Goal: Task Accomplishment & Management: Complete application form

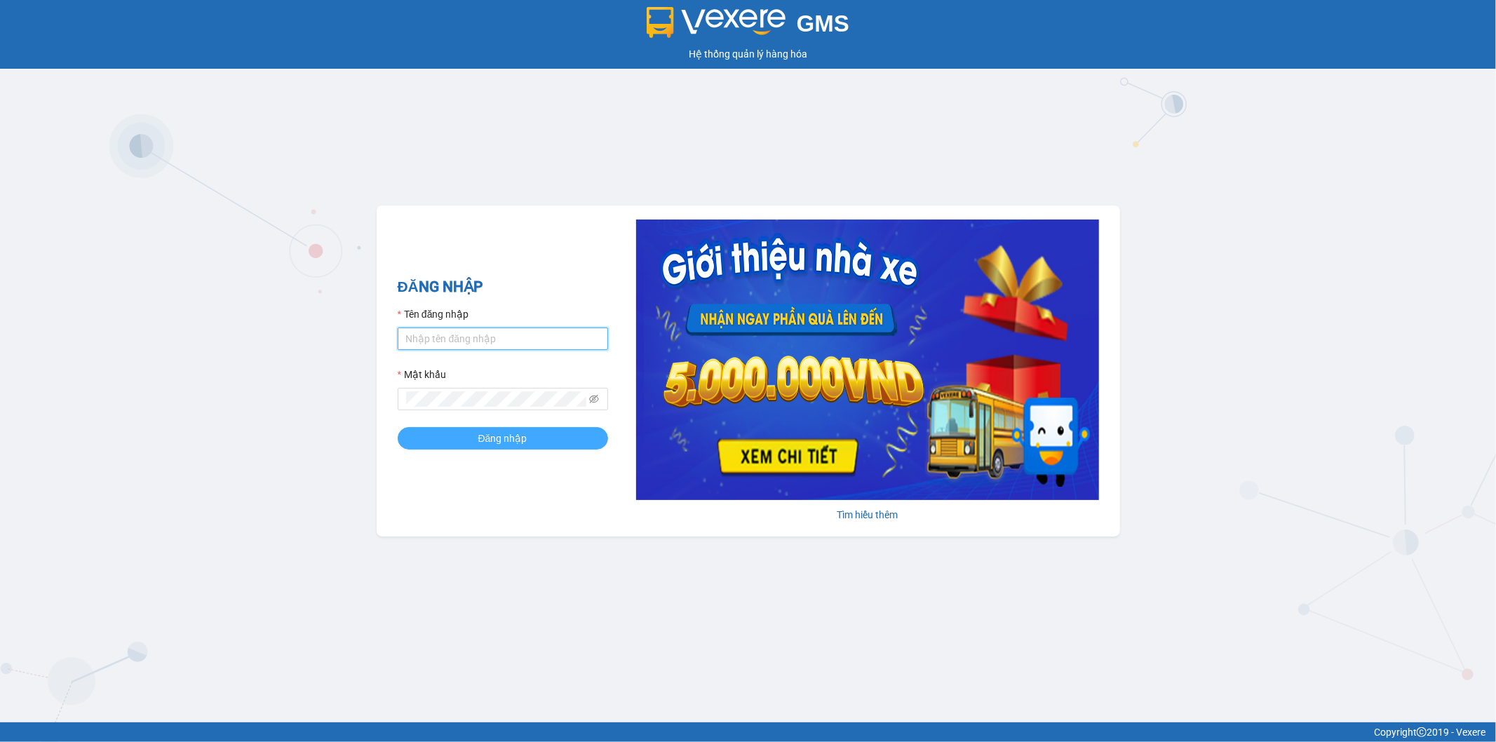
type input "ngoc.taithang"
click at [513, 435] on span "Đăng nhập" at bounding box center [502, 438] width 49 height 15
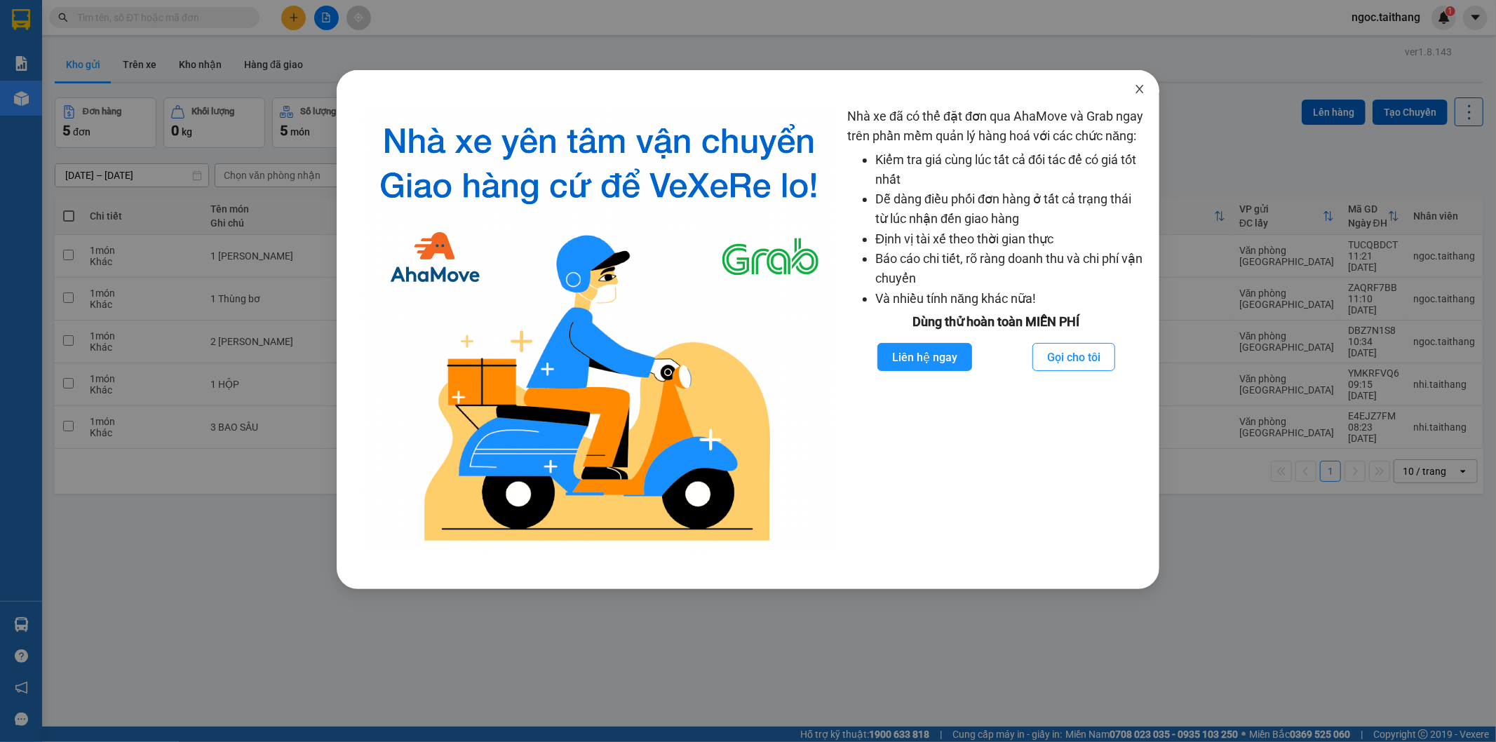
click at [1138, 88] on icon "close" at bounding box center [1139, 89] width 8 height 8
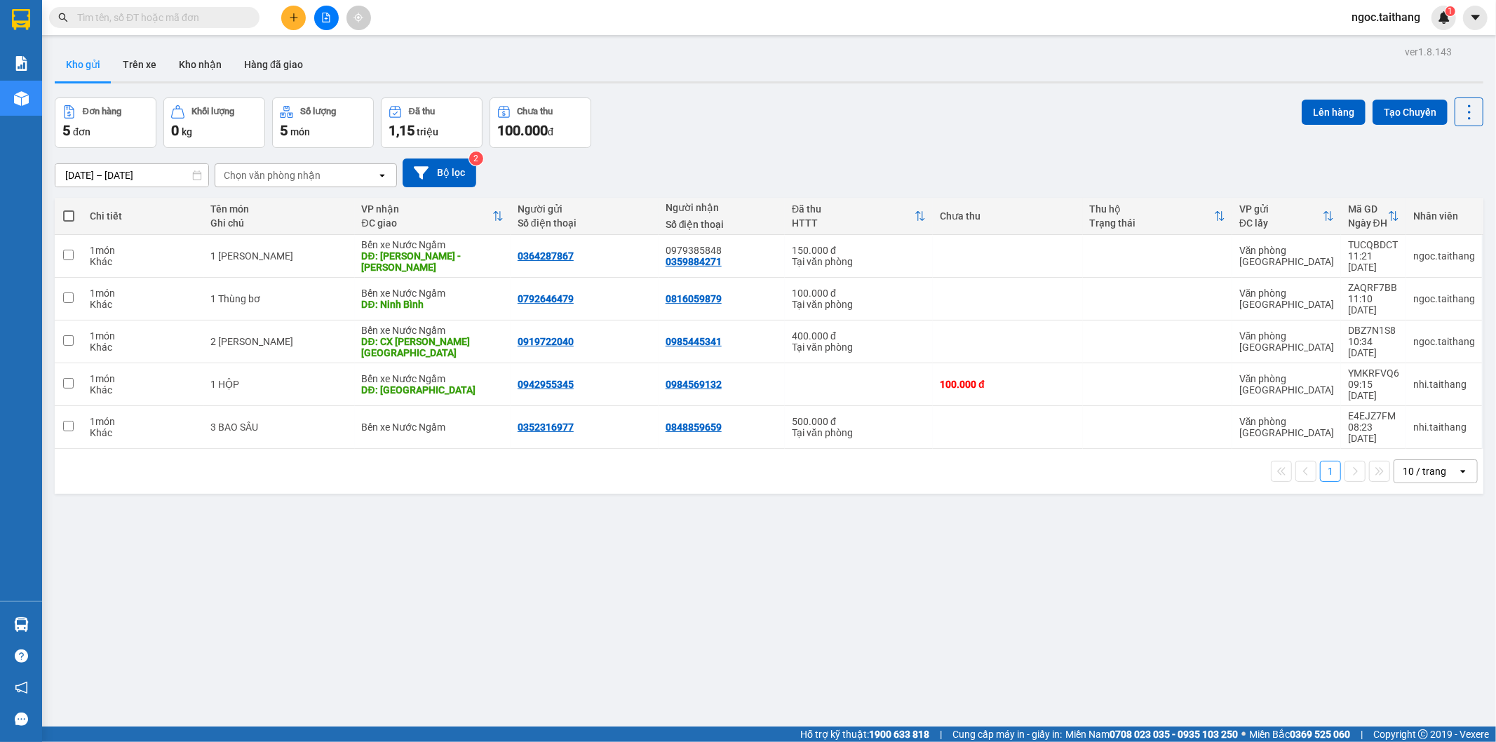
click at [286, 8] on button at bounding box center [293, 18] width 25 height 25
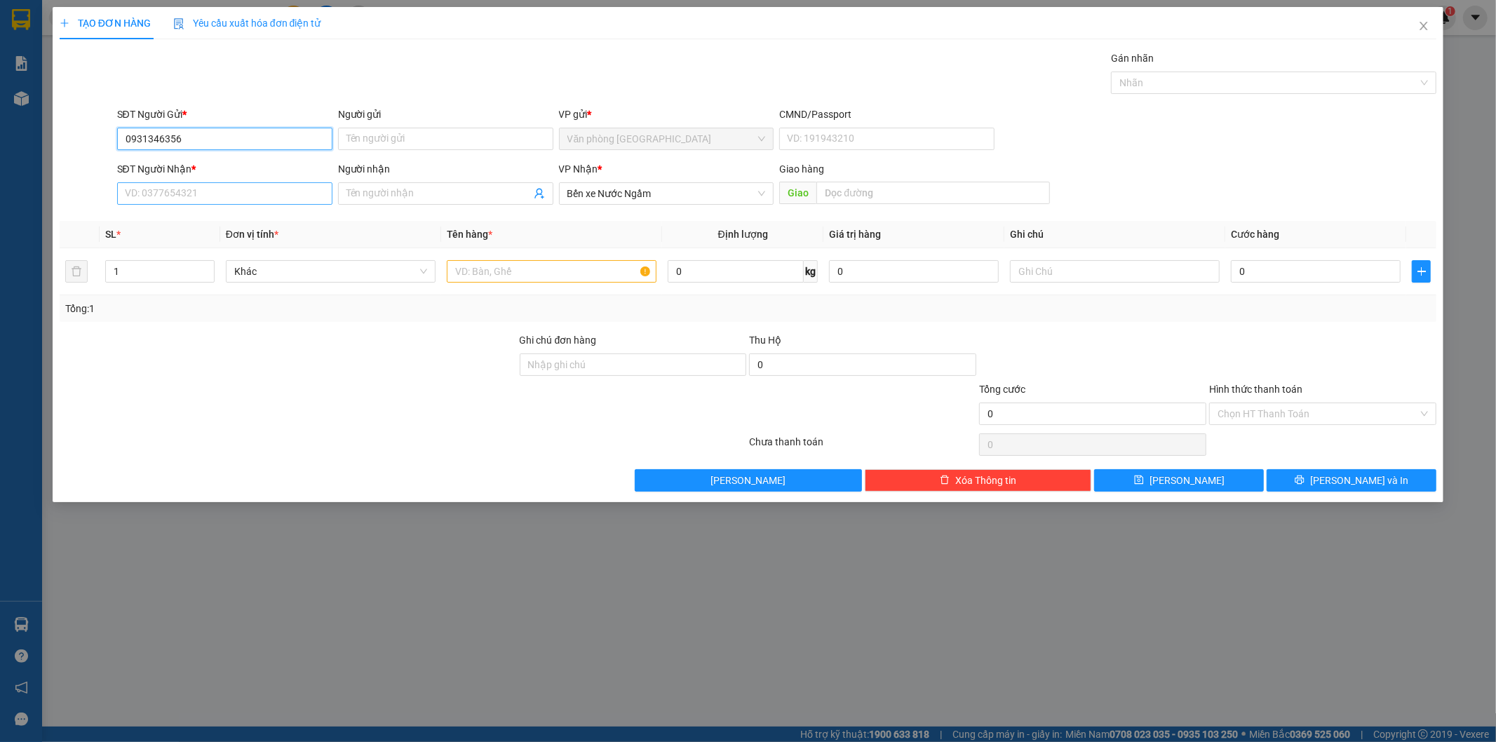
type input "0931346356"
click at [268, 189] on input "SĐT Người Nhận *" at bounding box center [224, 193] width 215 height 22
click at [536, 279] on input "text" at bounding box center [552, 271] width 210 height 22
type input "1 THÙNG"
click at [853, 180] on div "Giao hàng" at bounding box center [914, 171] width 271 height 21
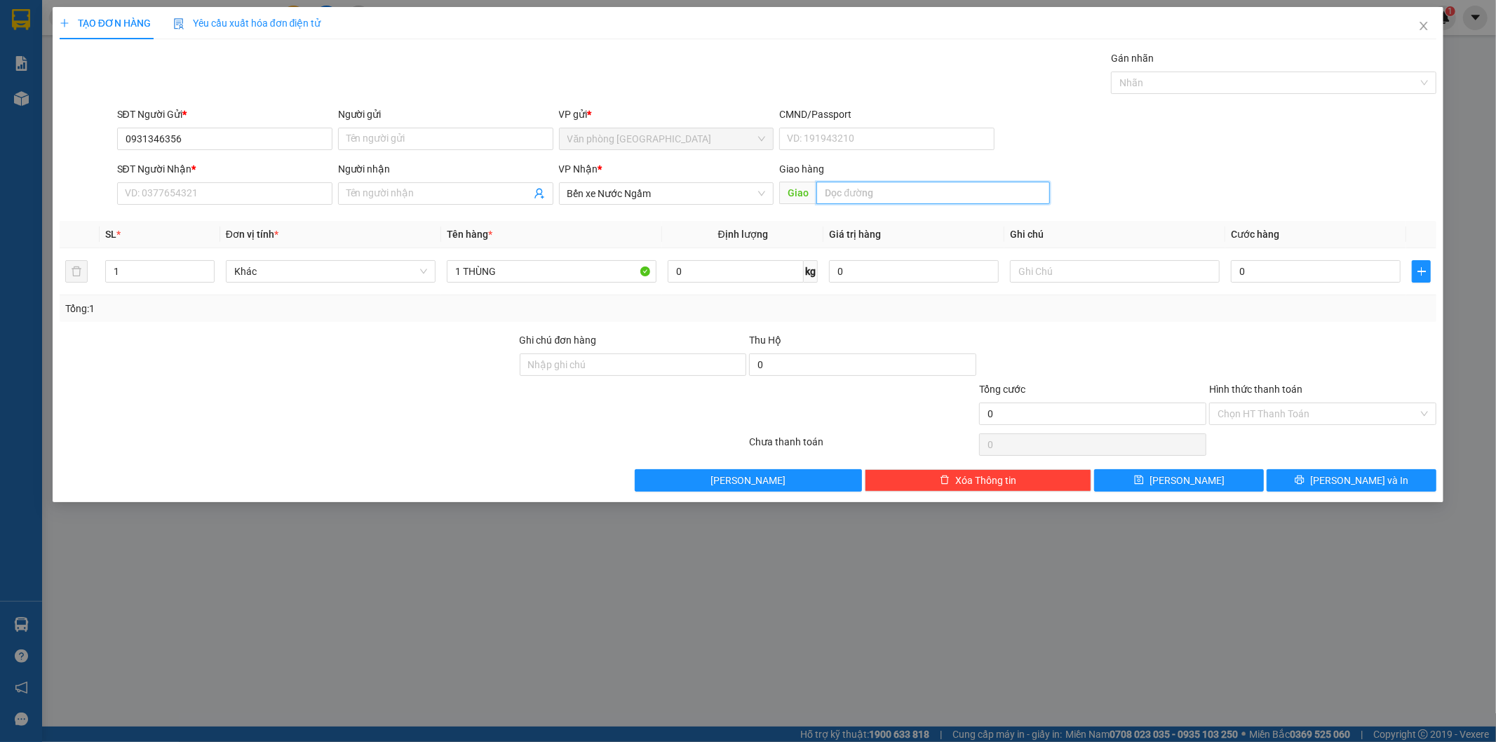
click at [851, 185] on input "text" at bounding box center [933, 193] width 234 height 22
type input "n"
type input "Nghệ An"
click at [1272, 275] on input "0" at bounding box center [1316, 271] width 170 height 22
type input "1"
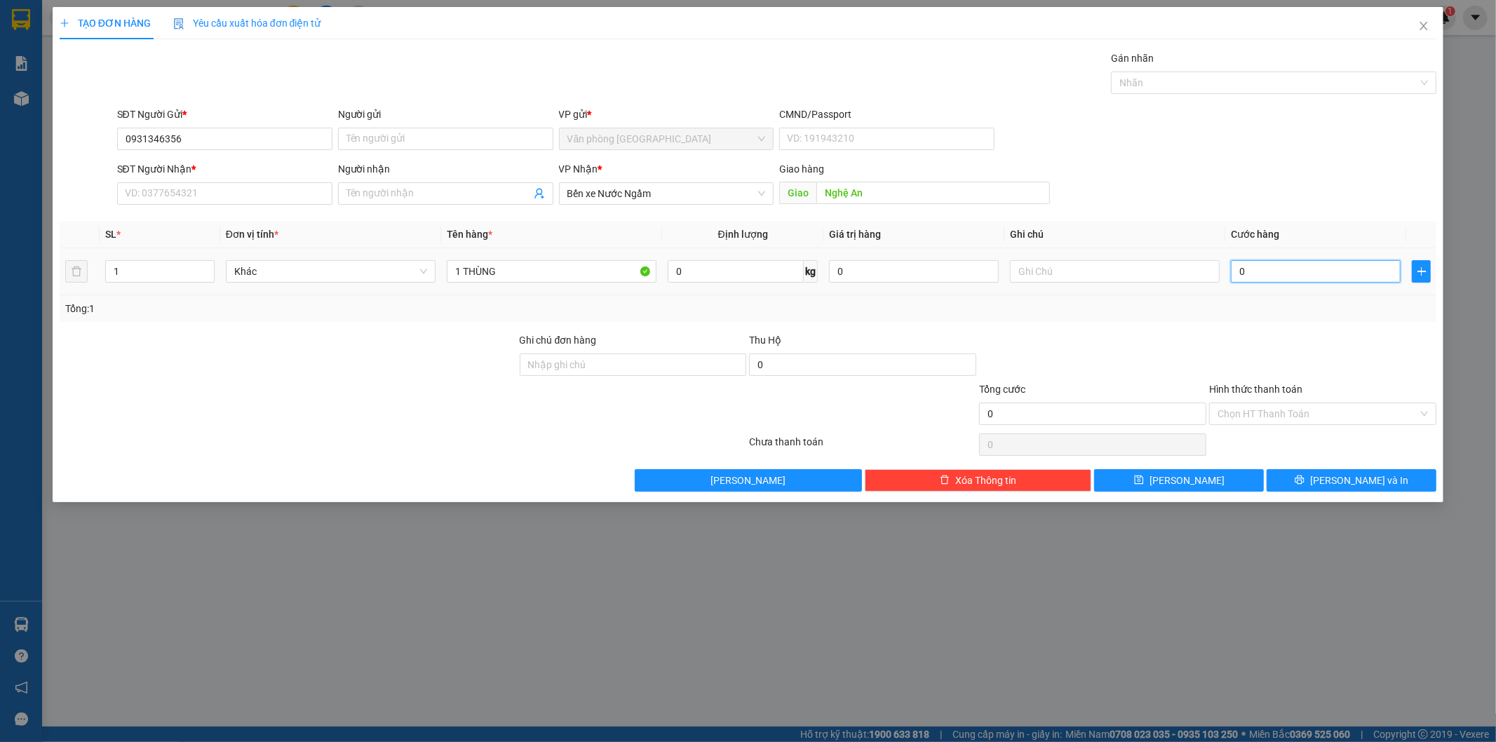
type input "1"
type input "10"
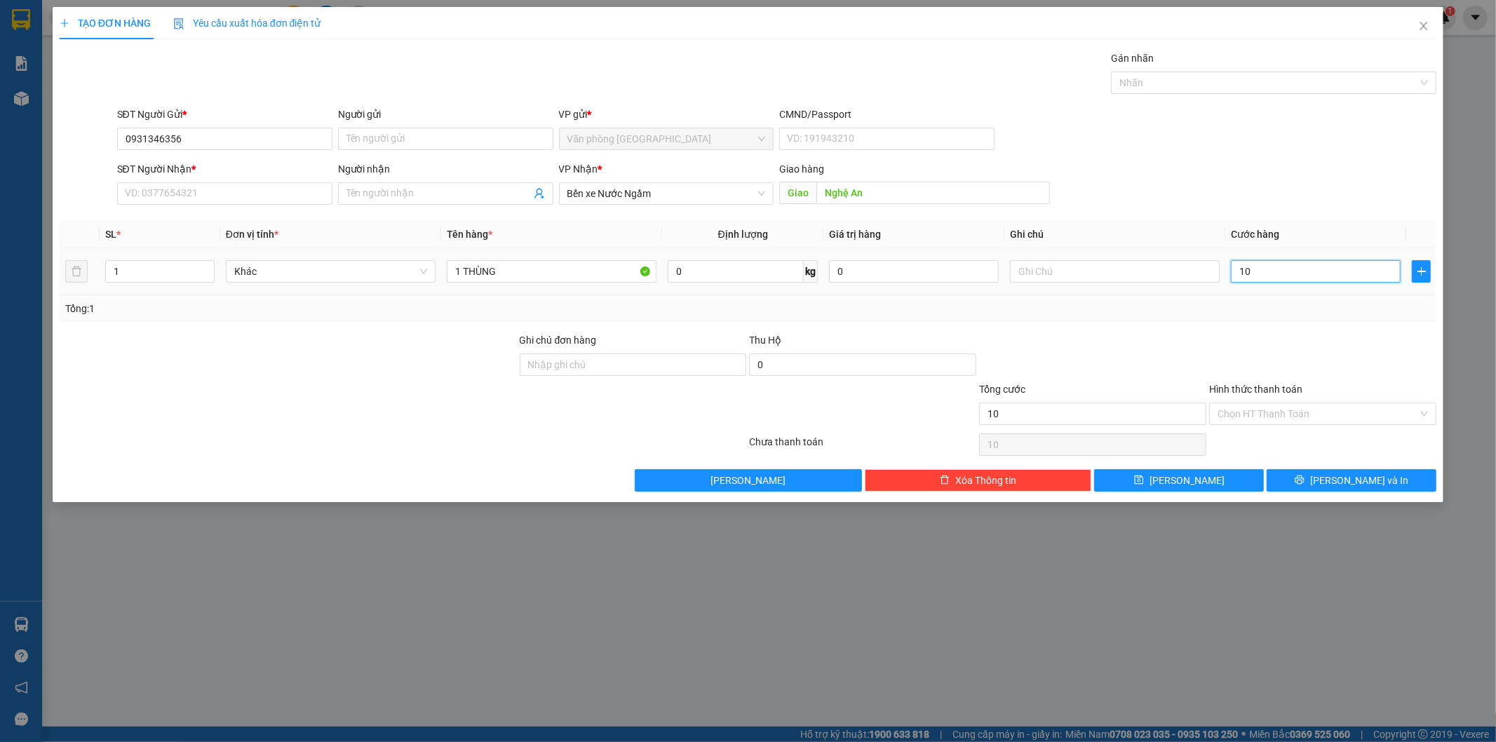
type input "100"
type input "100.000"
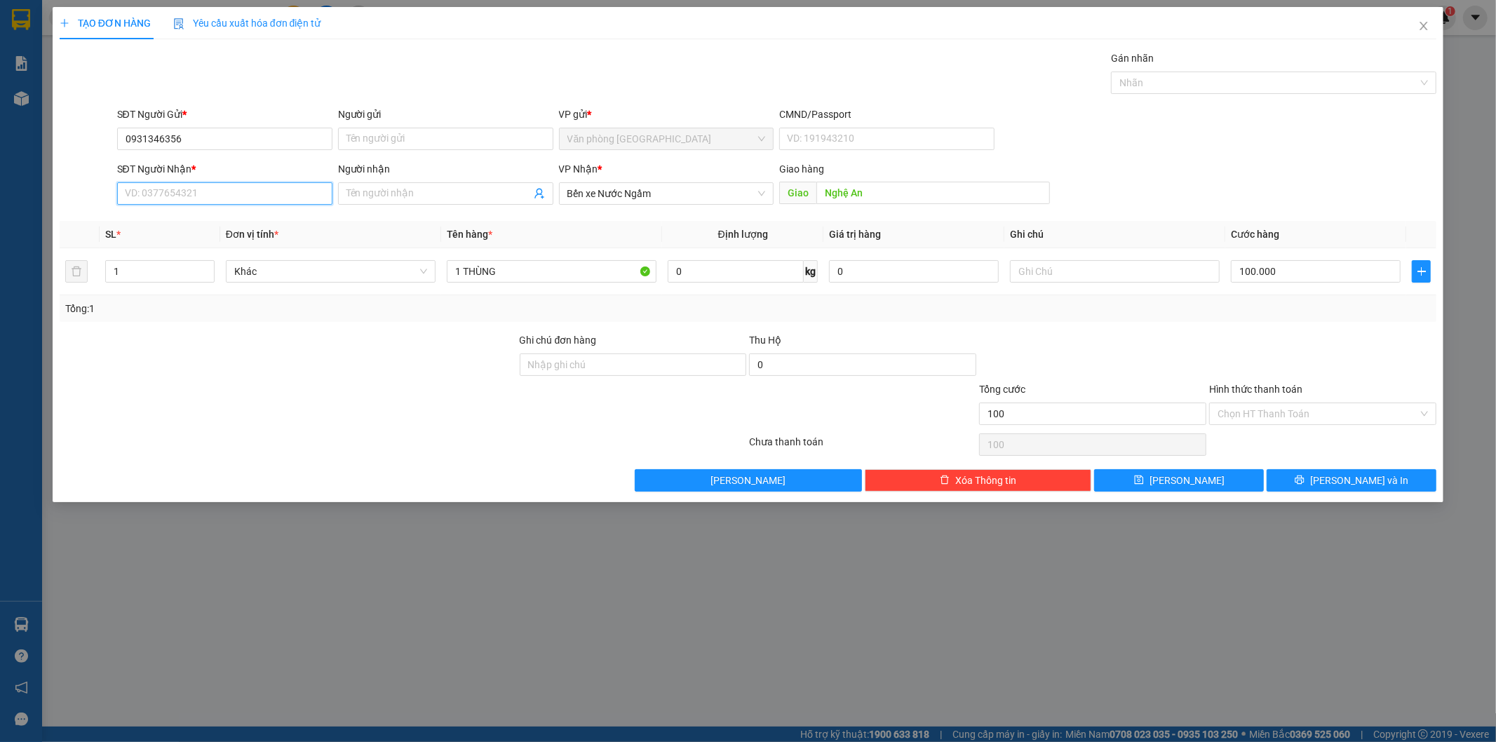
type input "100.000"
click at [237, 190] on input "SĐT Người Nhận *" at bounding box center [224, 193] width 215 height 22
type input "0364355565"
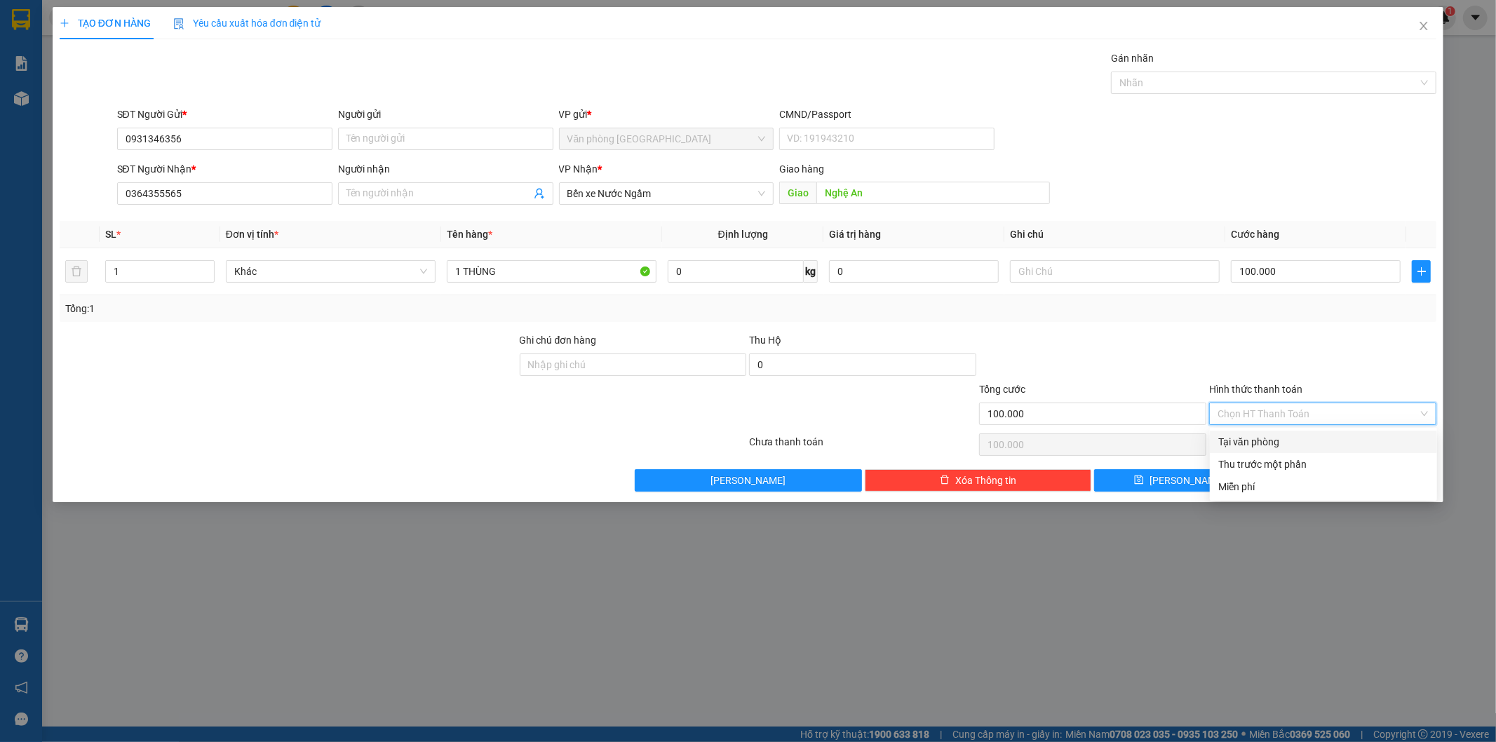
click at [1279, 408] on input "Hình thức thanh toán" at bounding box center [1317, 413] width 201 height 21
click at [1275, 445] on div "Tại văn phòng" at bounding box center [1323, 441] width 210 height 15
type input "0"
click at [1313, 479] on button "[PERSON_NAME] và In" at bounding box center [1352, 480] width 170 height 22
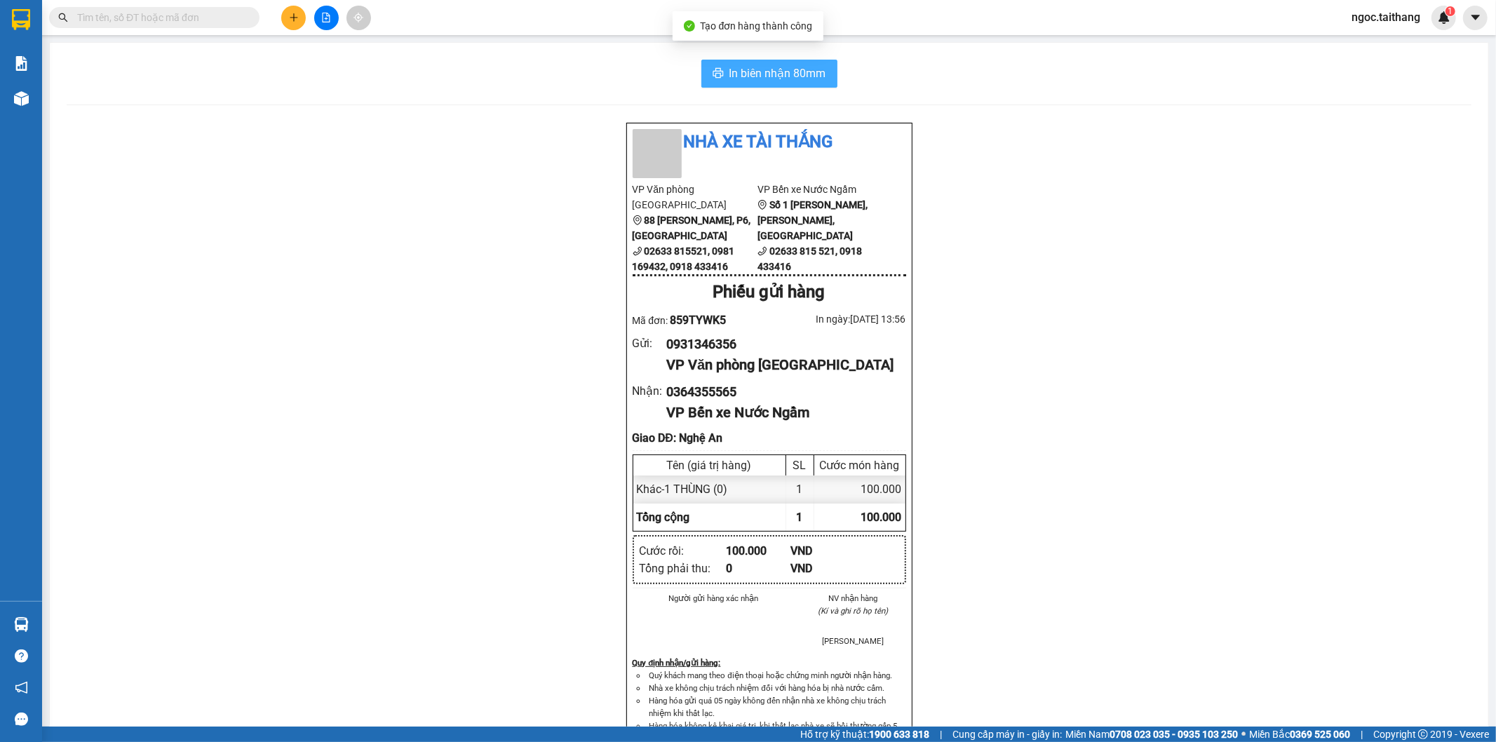
click at [770, 72] on span "In biên nhận 80mm" at bounding box center [777, 74] width 97 height 18
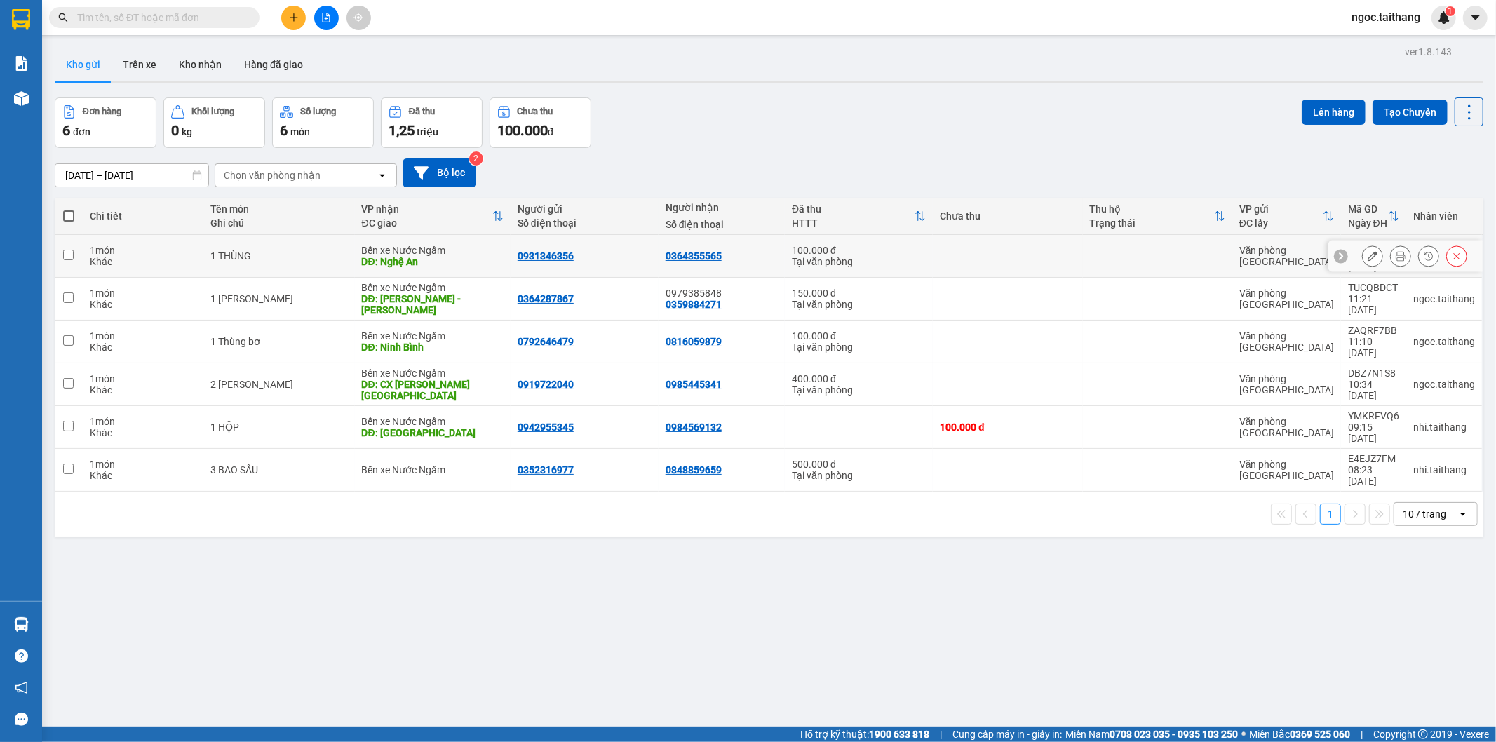
click at [1368, 248] on button at bounding box center [1373, 256] width 20 height 25
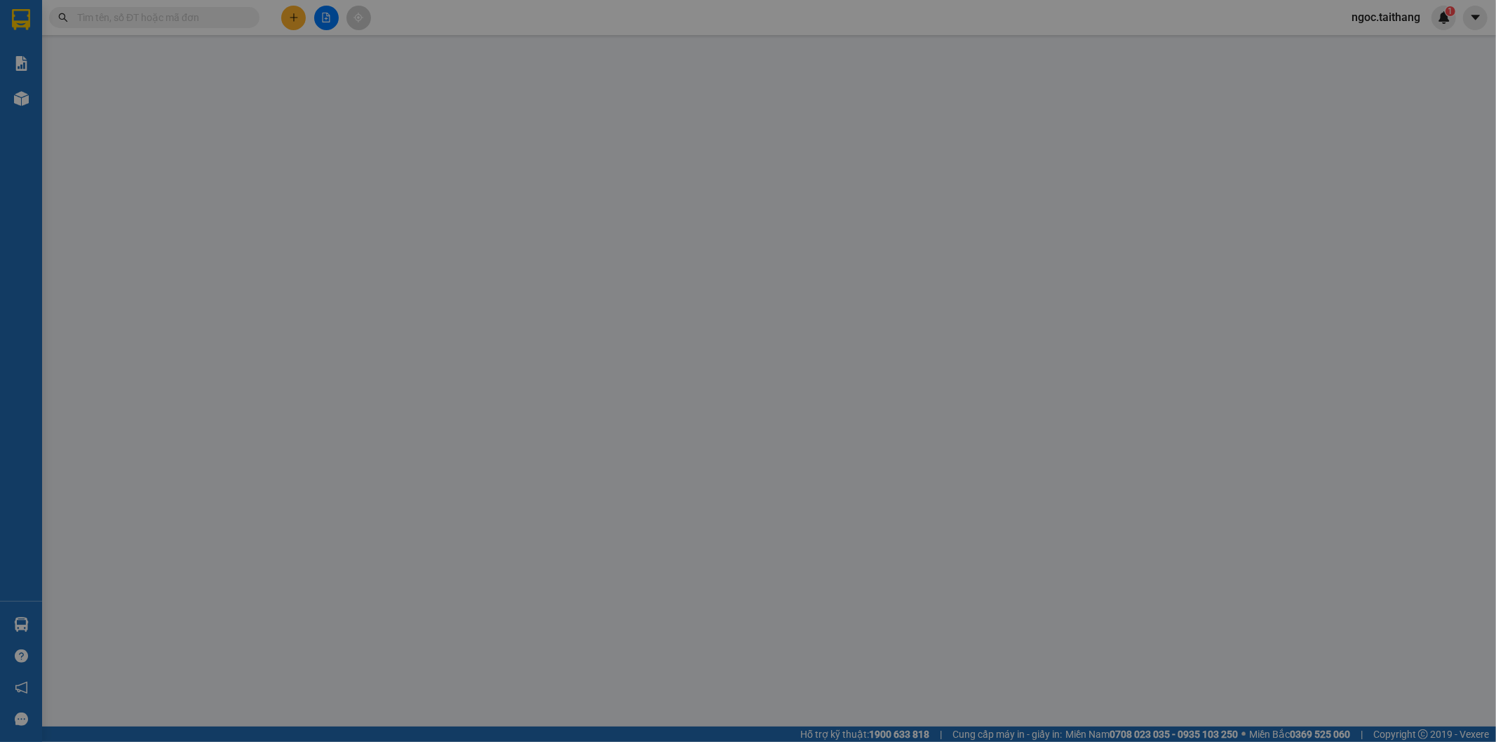
type input "0931346356"
type input "0364355565"
type input "Nghệ An"
type input "100.000"
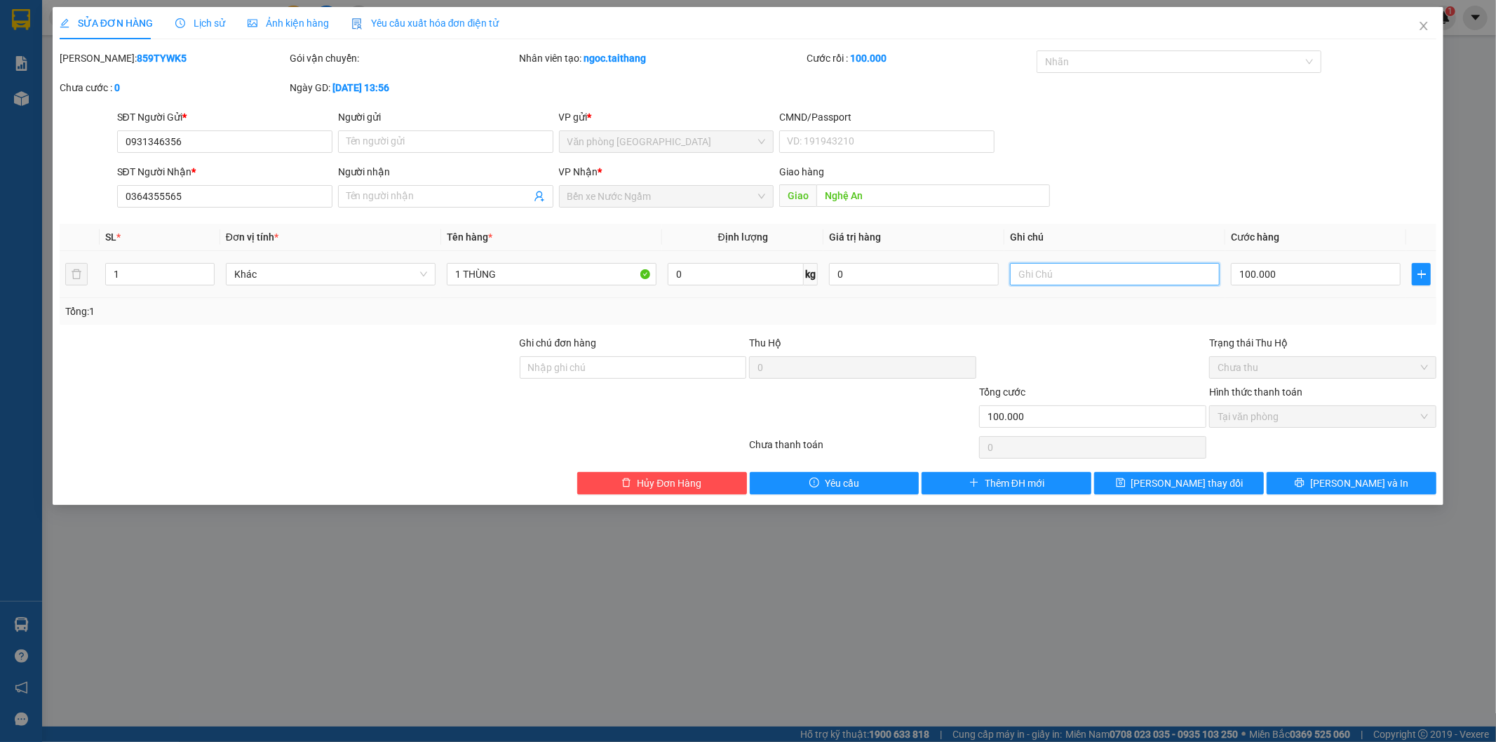
click at [1124, 272] on input "text" at bounding box center [1115, 274] width 210 height 22
type input "ck nhi"
click at [1143, 484] on button "Lưu thay đổi" at bounding box center [1179, 483] width 170 height 22
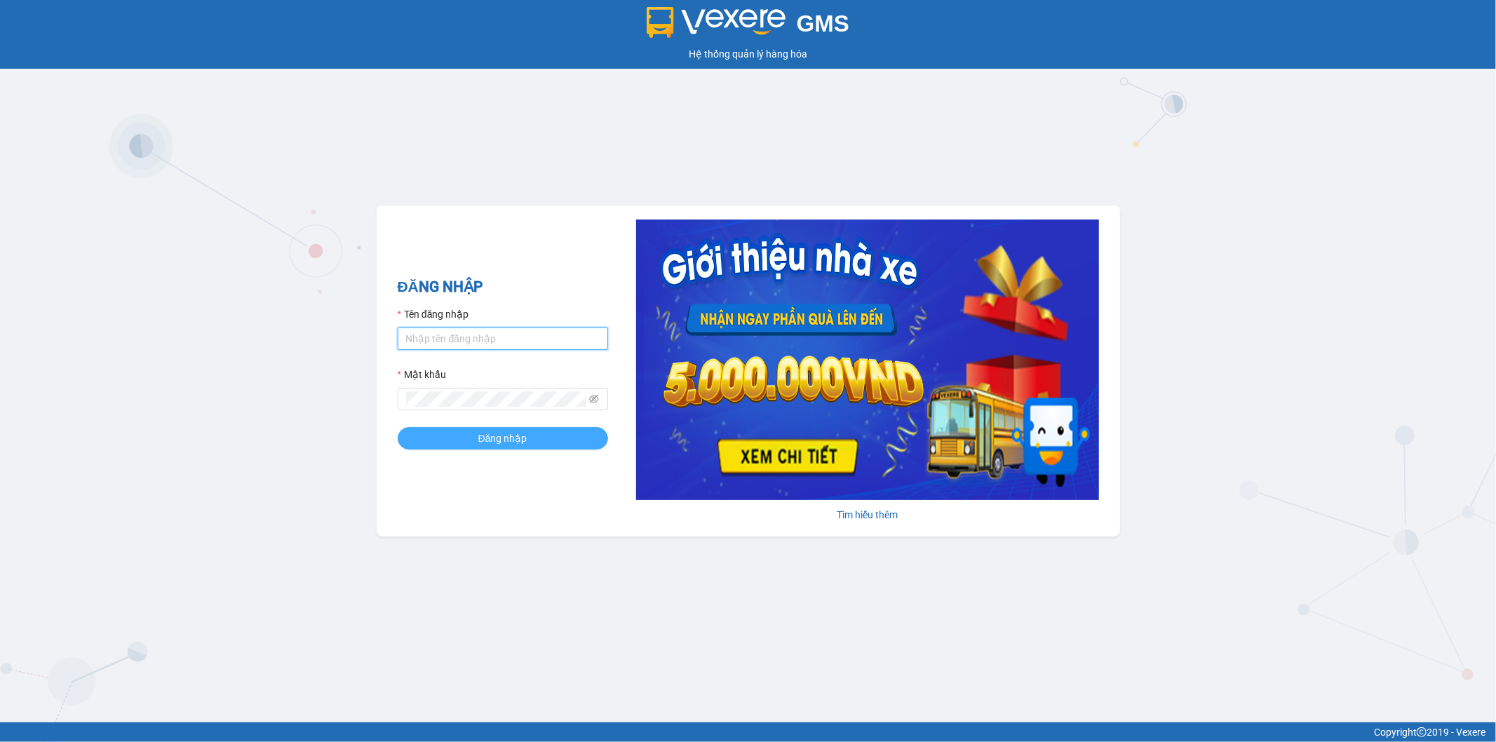
type input "ngoc.taithang"
click at [508, 428] on button "Đăng nhập" at bounding box center [503, 438] width 210 height 22
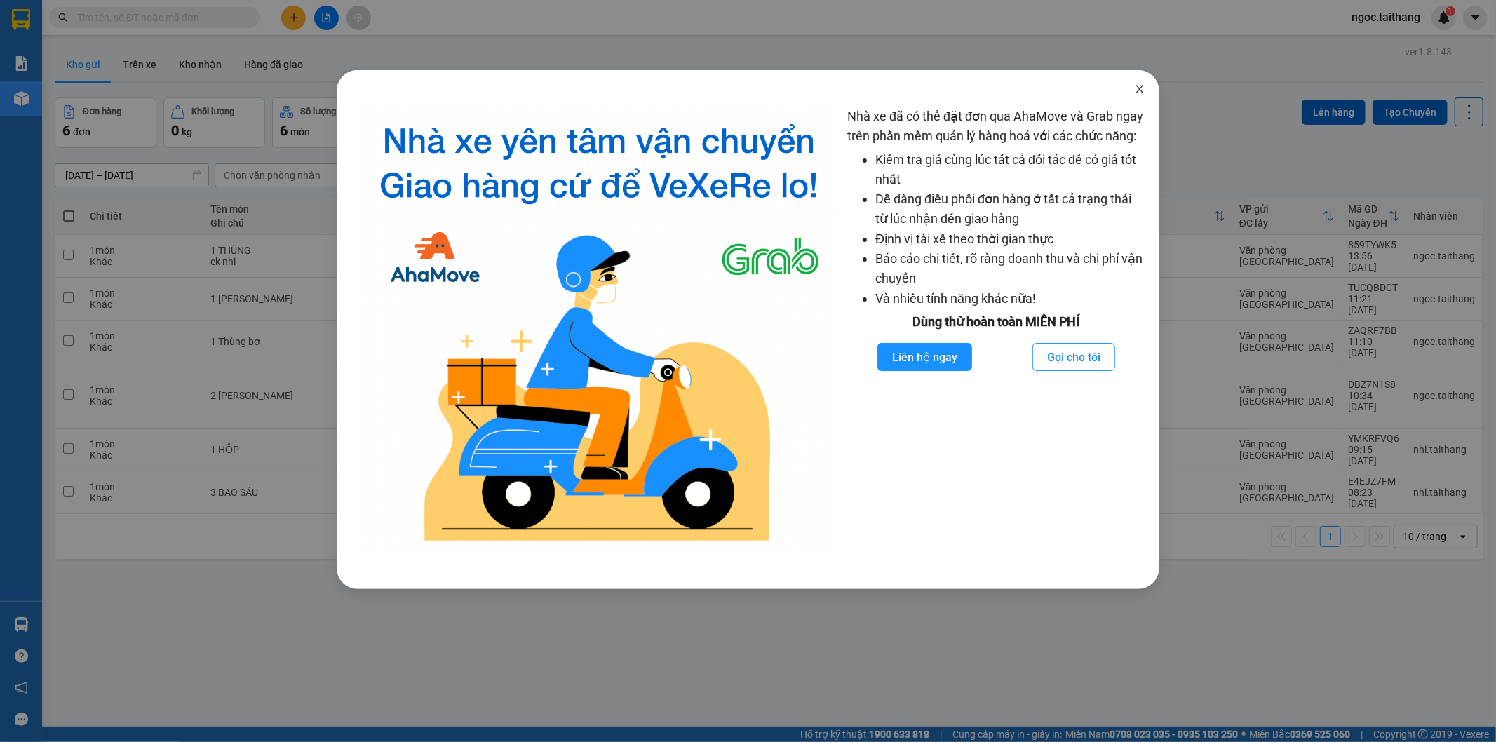
click at [1137, 86] on icon "close" at bounding box center [1139, 89] width 8 height 8
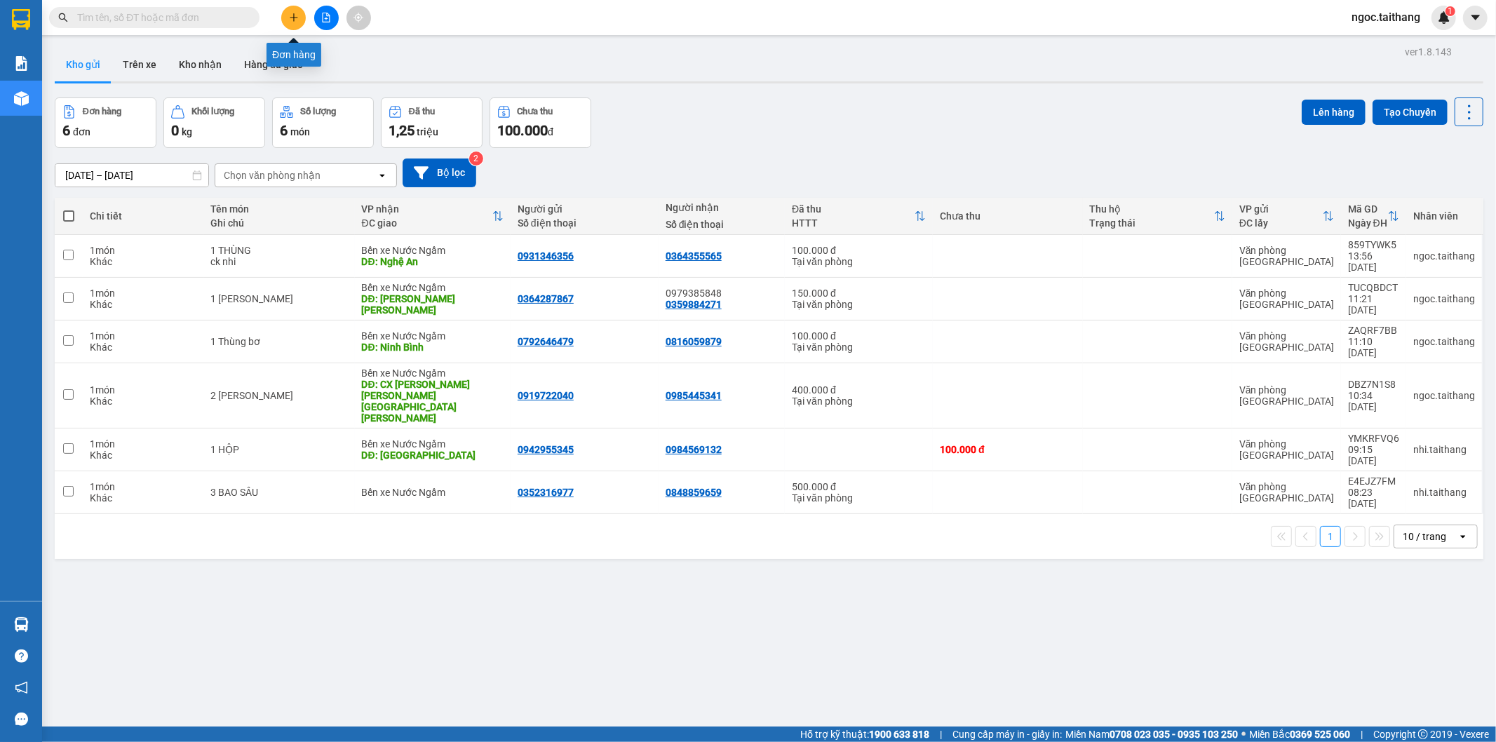
click at [291, 22] on icon "plus" at bounding box center [294, 18] width 10 height 10
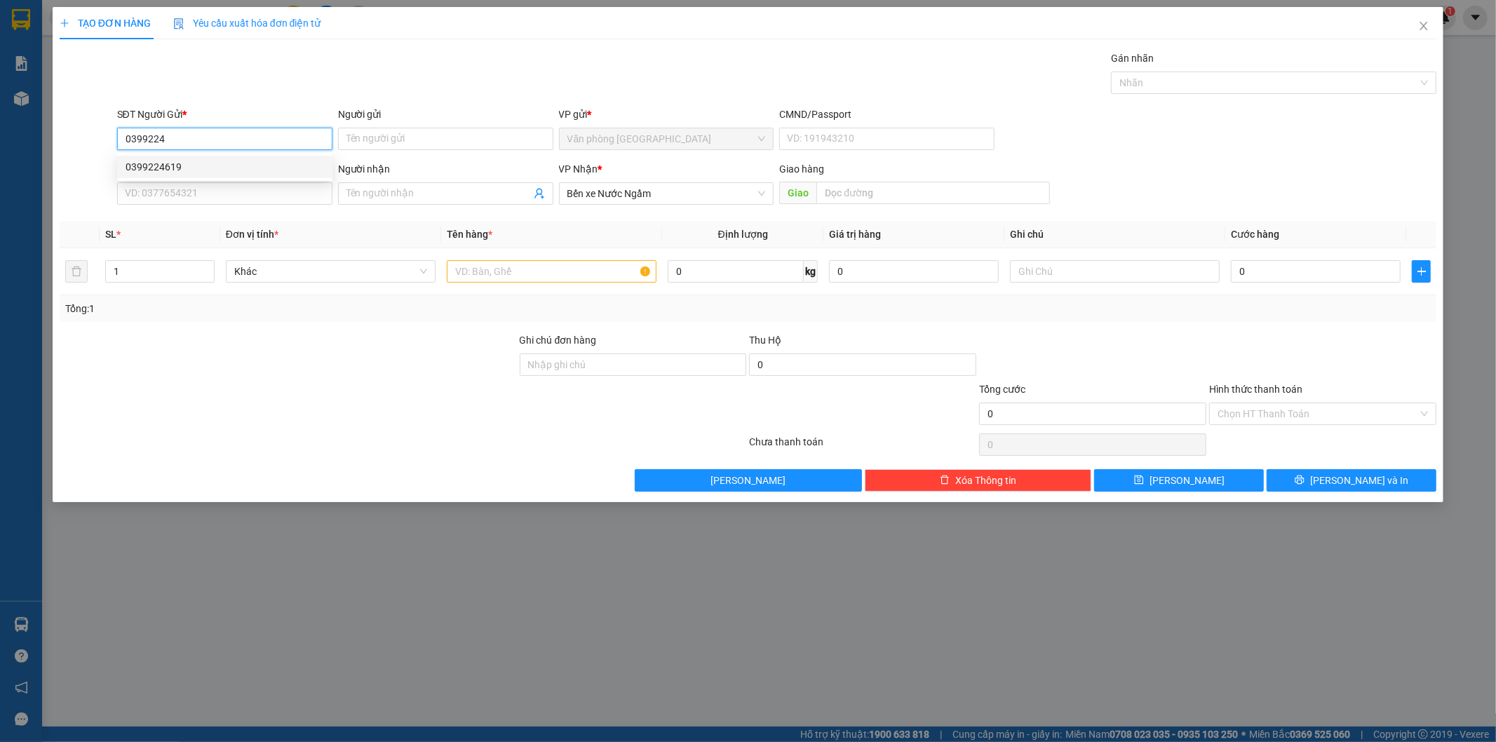
click at [163, 170] on div "0399224619" at bounding box center [225, 166] width 198 height 15
type input "0399224619"
type input "100.000"
type input "0399224619"
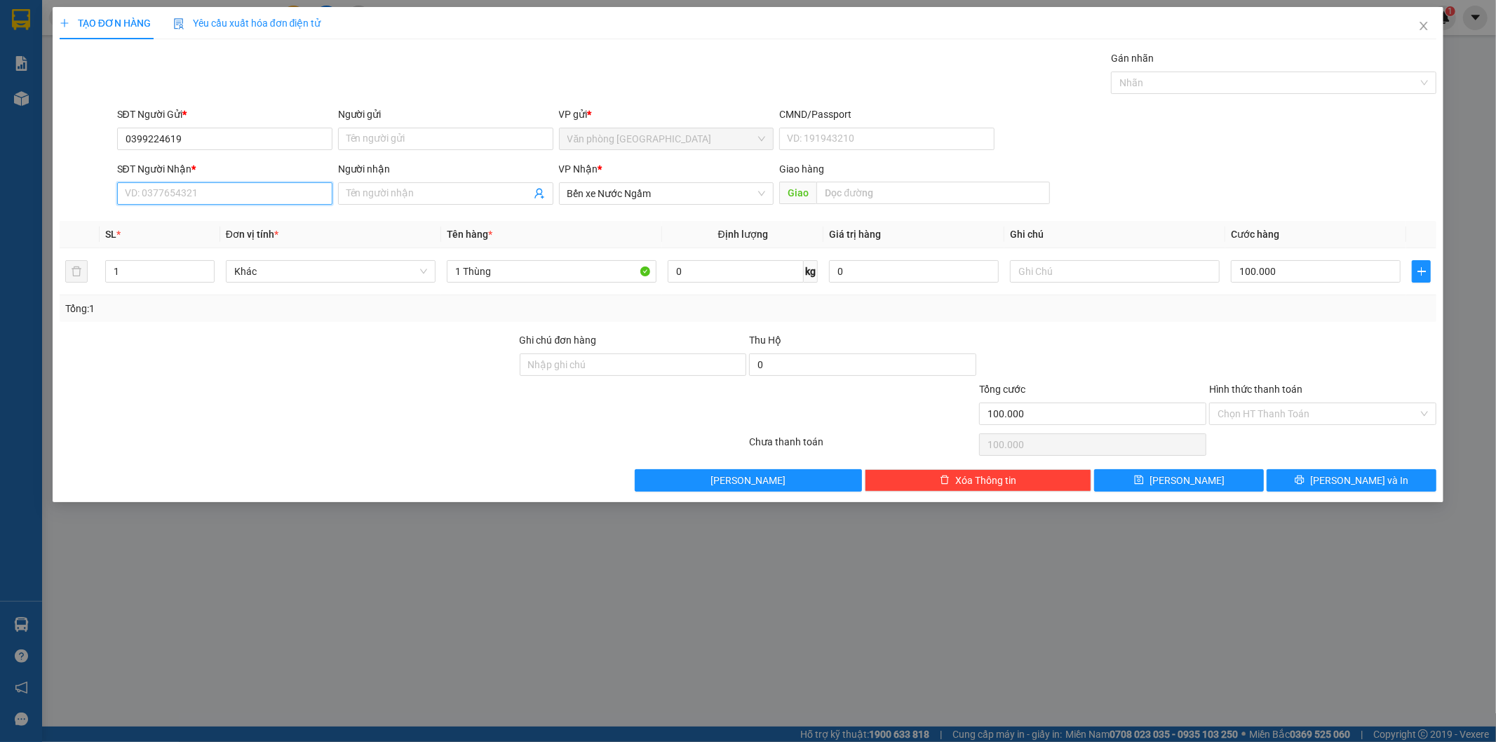
click at [156, 191] on input "SĐT Người Nhận *" at bounding box center [224, 193] width 215 height 22
click at [155, 223] on div "0392652148" at bounding box center [225, 221] width 198 height 15
type input "0392652148"
click at [1323, 407] on input "Hình thức thanh toán" at bounding box center [1317, 413] width 201 height 21
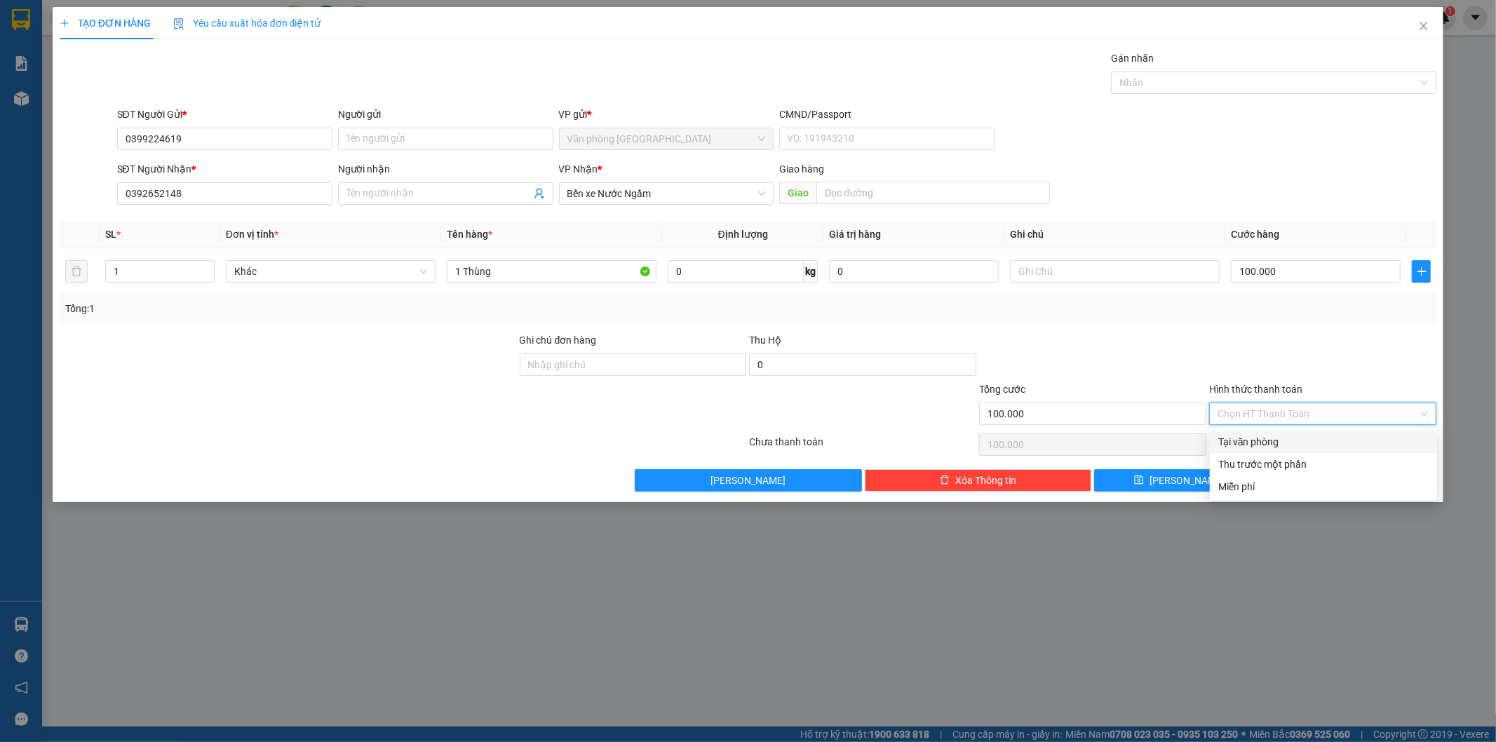
click at [1260, 440] on div "Tại văn phòng" at bounding box center [1323, 441] width 210 height 15
type input "0"
click at [1278, 482] on button "[PERSON_NAME] và In" at bounding box center [1352, 480] width 170 height 22
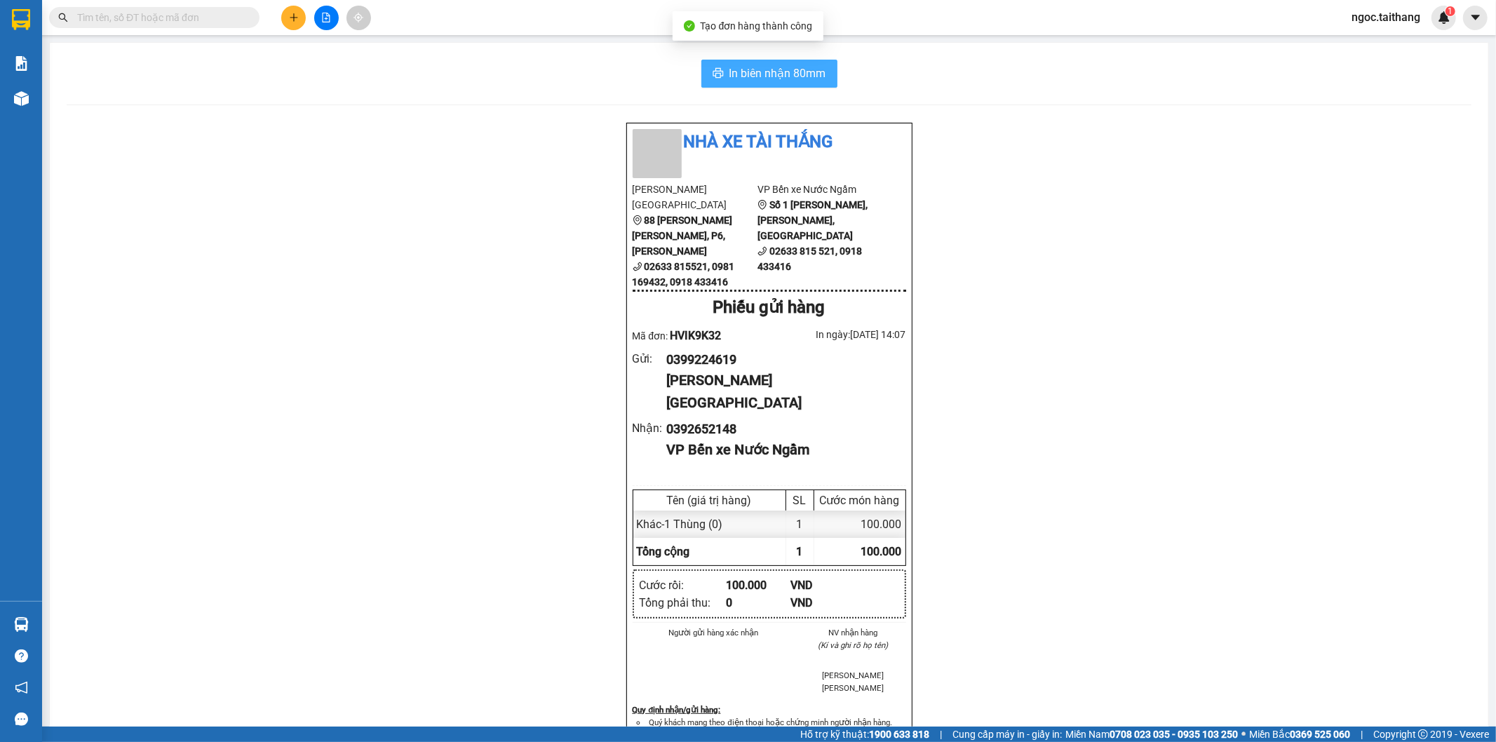
click at [814, 86] on button "In biên nhận 80mm" at bounding box center [769, 74] width 136 height 28
click at [808, 74] on span "In biên nhận 80mm" at bounding box center [777, 74] width 97 height 18
